Goal: Task Accomplishment & Management: Manage account settings

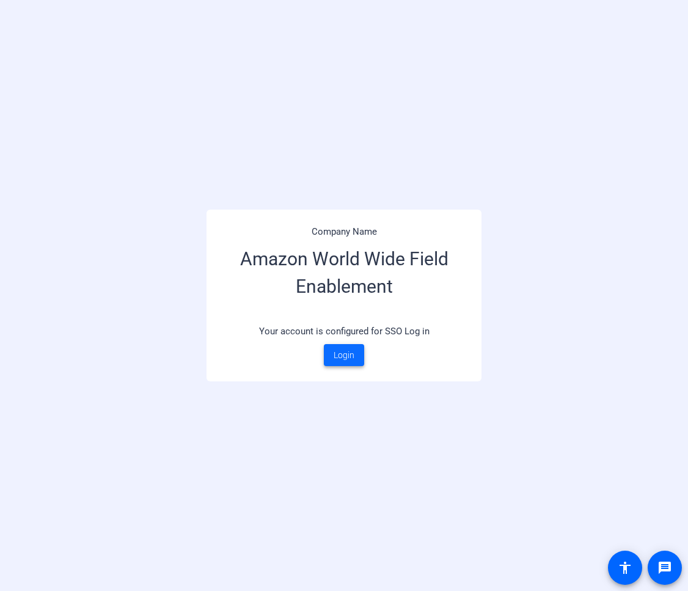
click at [354, 357] on span "Login" at bounding box center [344, 355] width 21 height 13
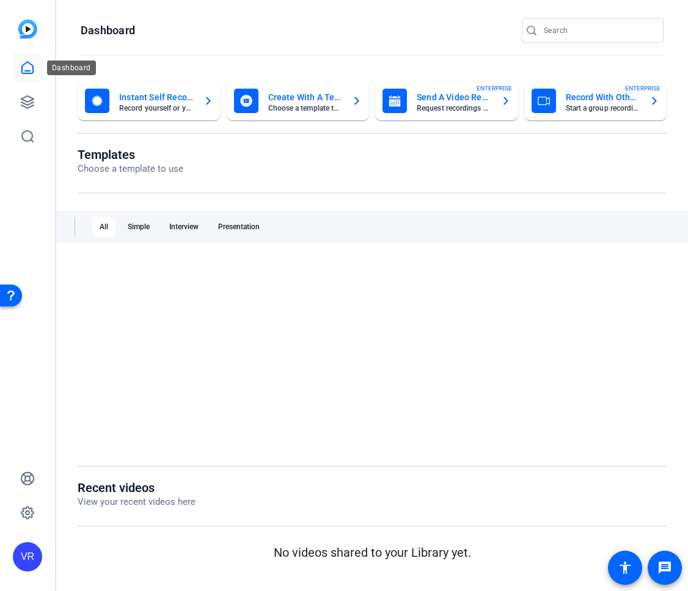
click at [23, 64] on icon at bounding box center [27, 67] width 15 height 15
click at [30, 67] on icon at bounding box center [27, 67] width 15 height 15
click at [27, 110] on link at bounding box center [27, 101] width 29 height 29
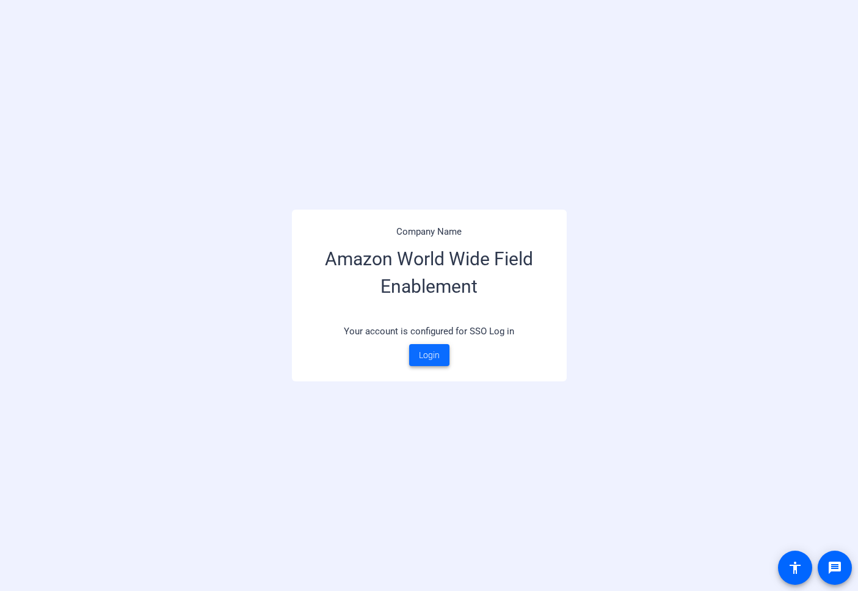
click at [432, 364] on span at bounding box center [429, 354] width 40 height 29
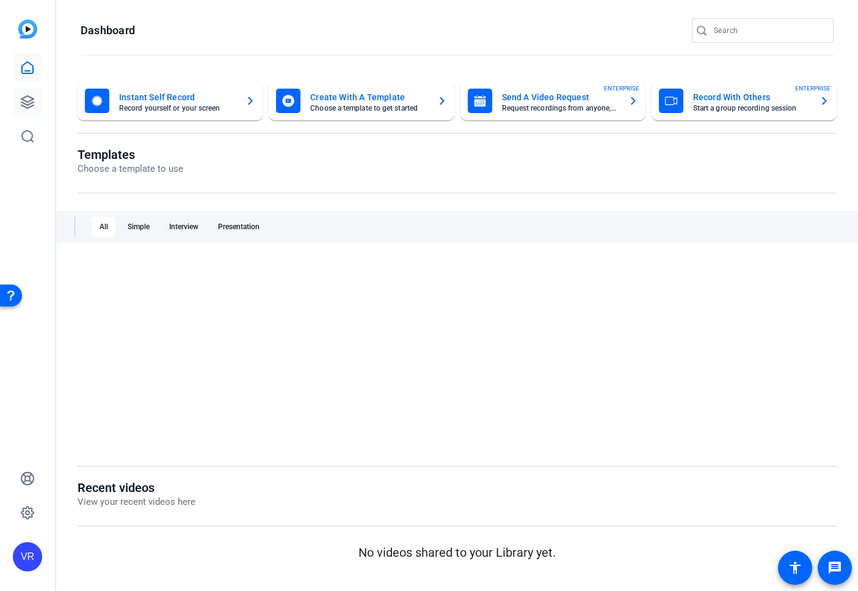
drag, startPoint x: 0, startPoint y: 0, endPoint x: 26, endPoint y: 94, distance: 97.5
click at [26, 95] on icon at bounding box center [27, 102] width 15 height 15
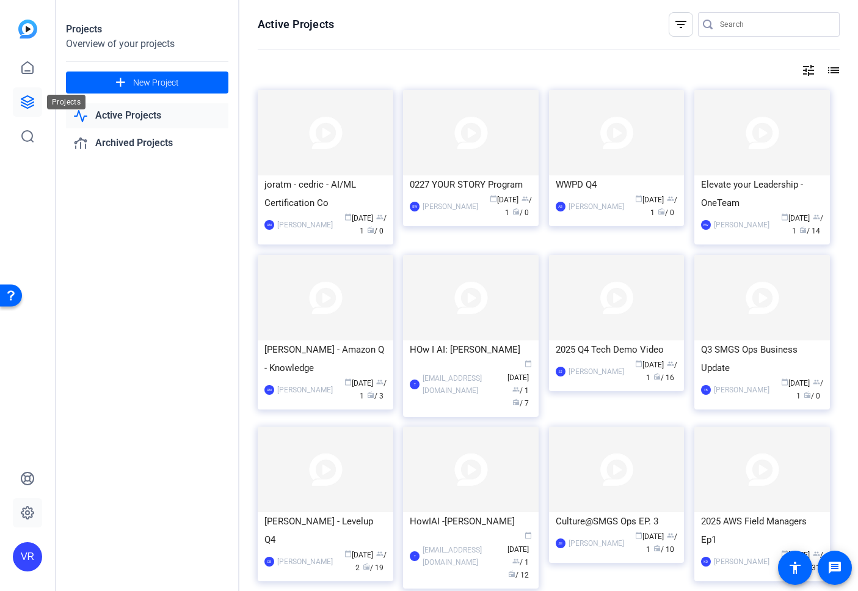
drag, startPoint x: 26, startPoint y: 94, endPoint x: 31, endPoint y: 513, distance: 418.5
click at [31, 513] on icon at bounding box center [27, 512] width 15 height 15
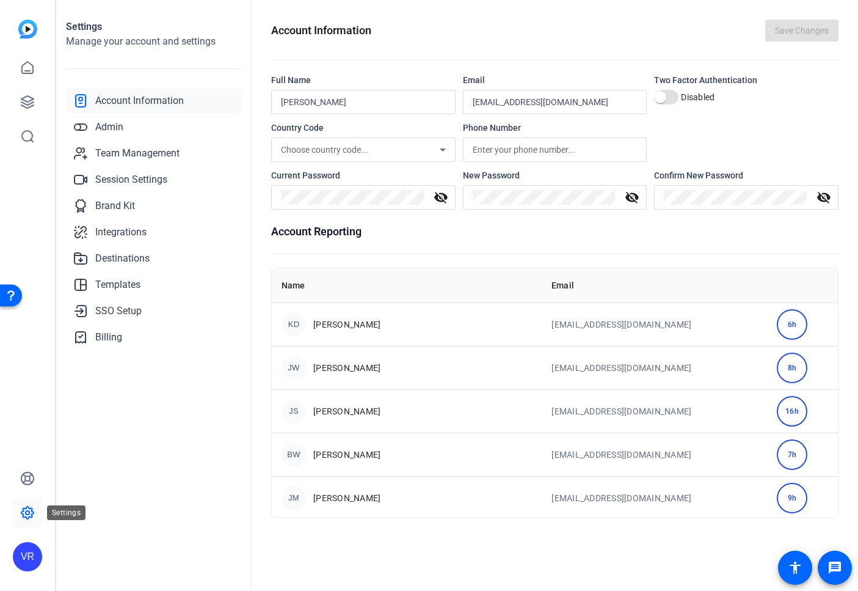
click at [141, 285] on link "Templates" at bounding box center [153, 284] width 175 height 24
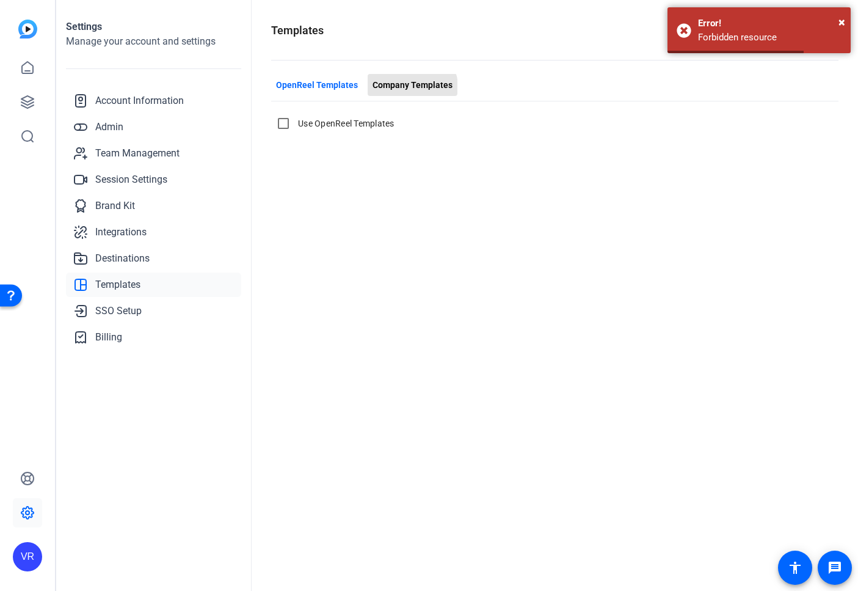
click at [408, 87] on span "Company Templates" at bounding box center [413, 85] width 80 height 13
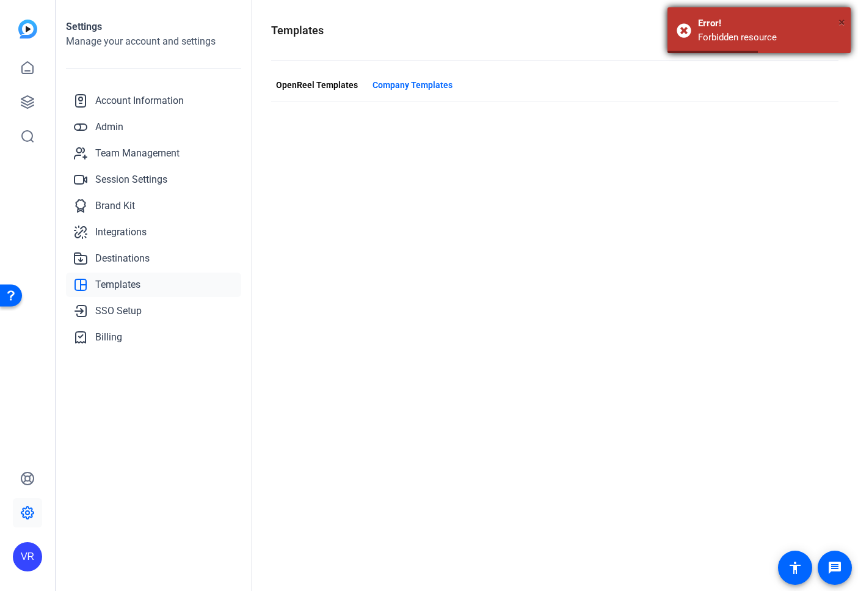
drag, startPoint x: 31, startPoint y: 513, endPoint x: 839, endPoint y: 21, distance: 946.7
click at [839, 21] on span "×" at bounding box center [842, 22] width 7 height 15
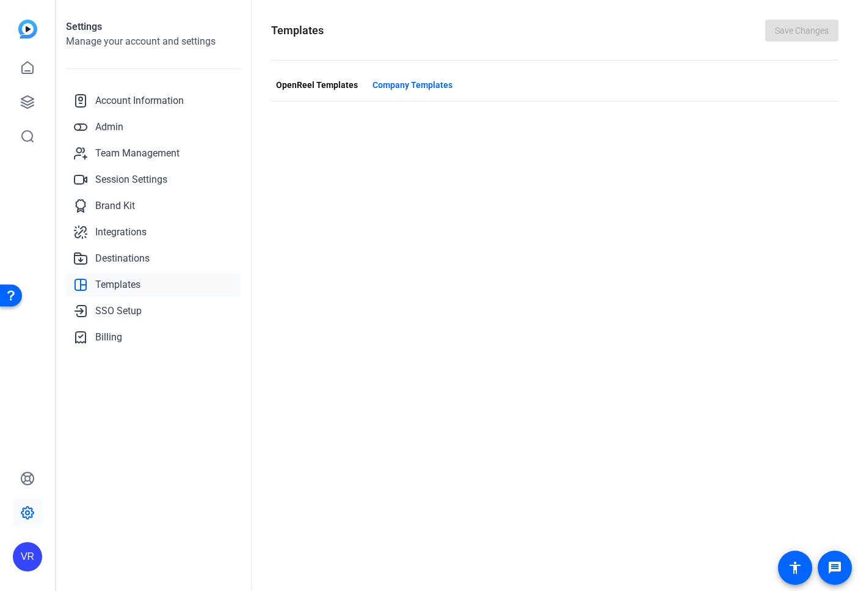
click at [321, 87] on span "OpenReel Templates" at bounding box center [317, 85] width 82 height 13
click at [395, 88] on span "Company Templates" at bounding box center [413, 85] width 80 height 13
click at [118, 316] on span "SSO Setup" at bounding box center [118, 311] width 46 height 15
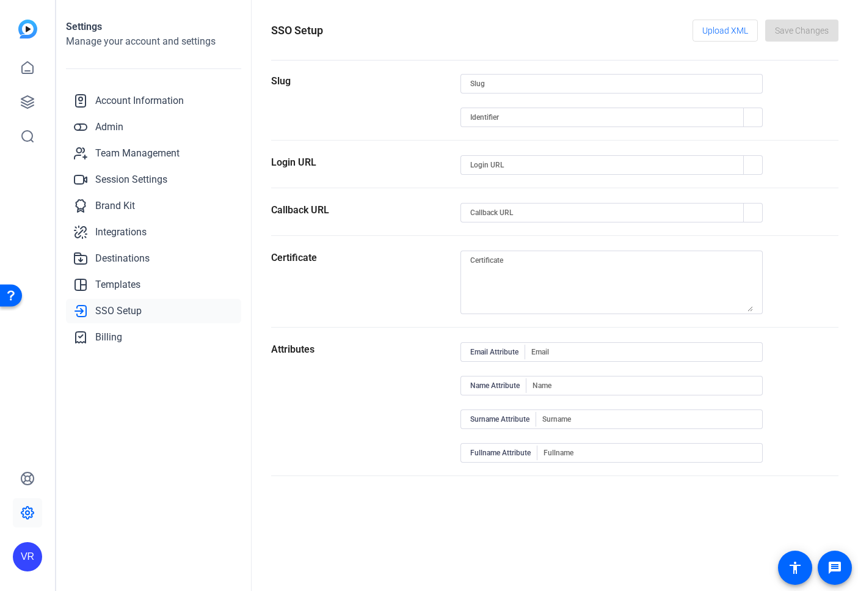
type input "amazon-world-wide-field-enablement"
type input "https://capture.openreel.com/dashboard"
type input "https://idp.federate.amazon.com/api/saml2/v1/sso"
type input "https://capture.openreel.com/api/sso/return/amazon-world-wide-field-enablement"
type input "EMAIL"
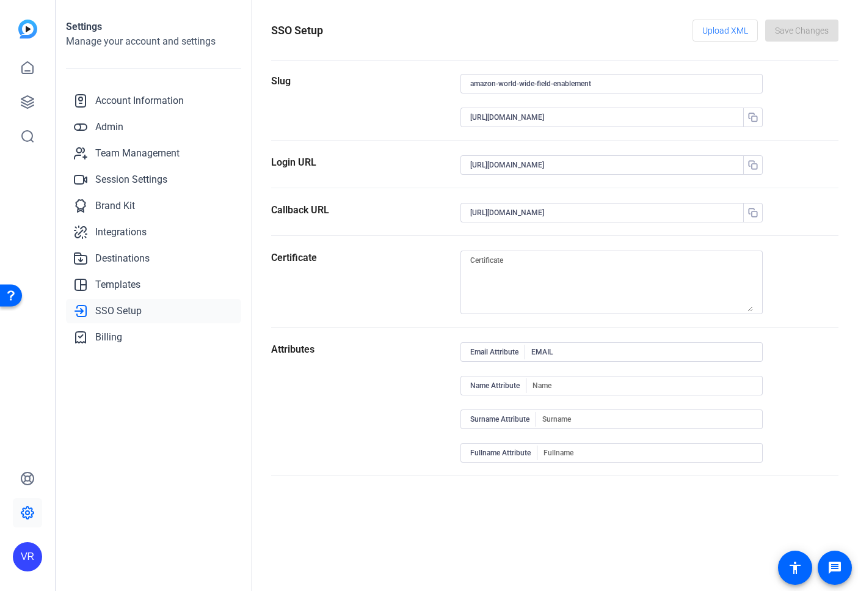
click at [118, 336] on span "Billing" at bounding box center [108, 337] width 27 height 15
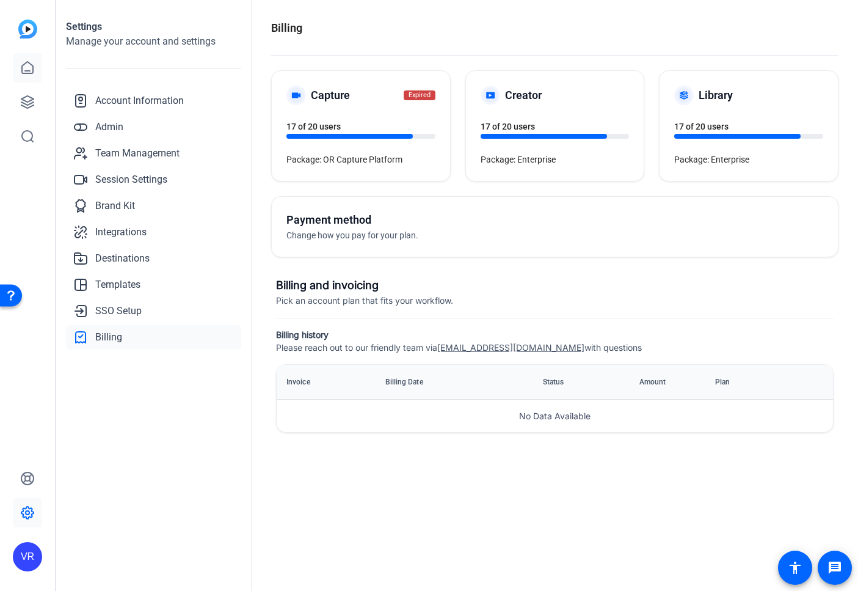
click at [22, 67] on icon at bounding box center [27, 68] width 11 height 12
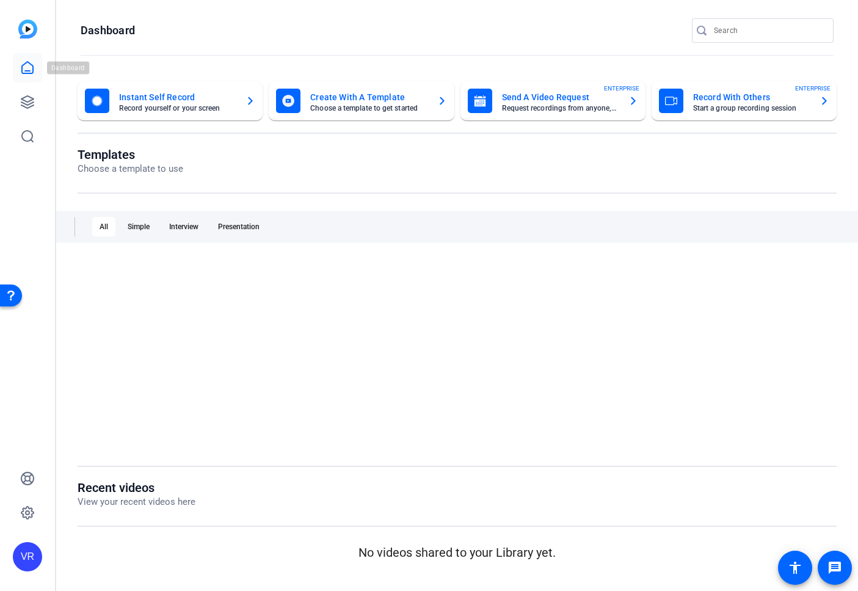
click at [27, 105] on icon at bounding box center [27, 102] width 12 height 12
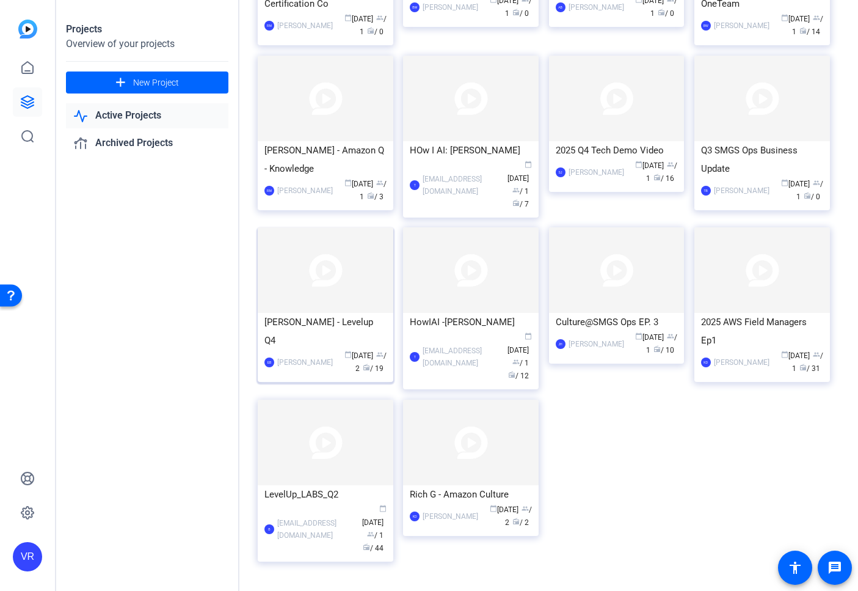
scroll to position [211, 0]
